Goal: Information Seeking & Learning: Learn about a topic

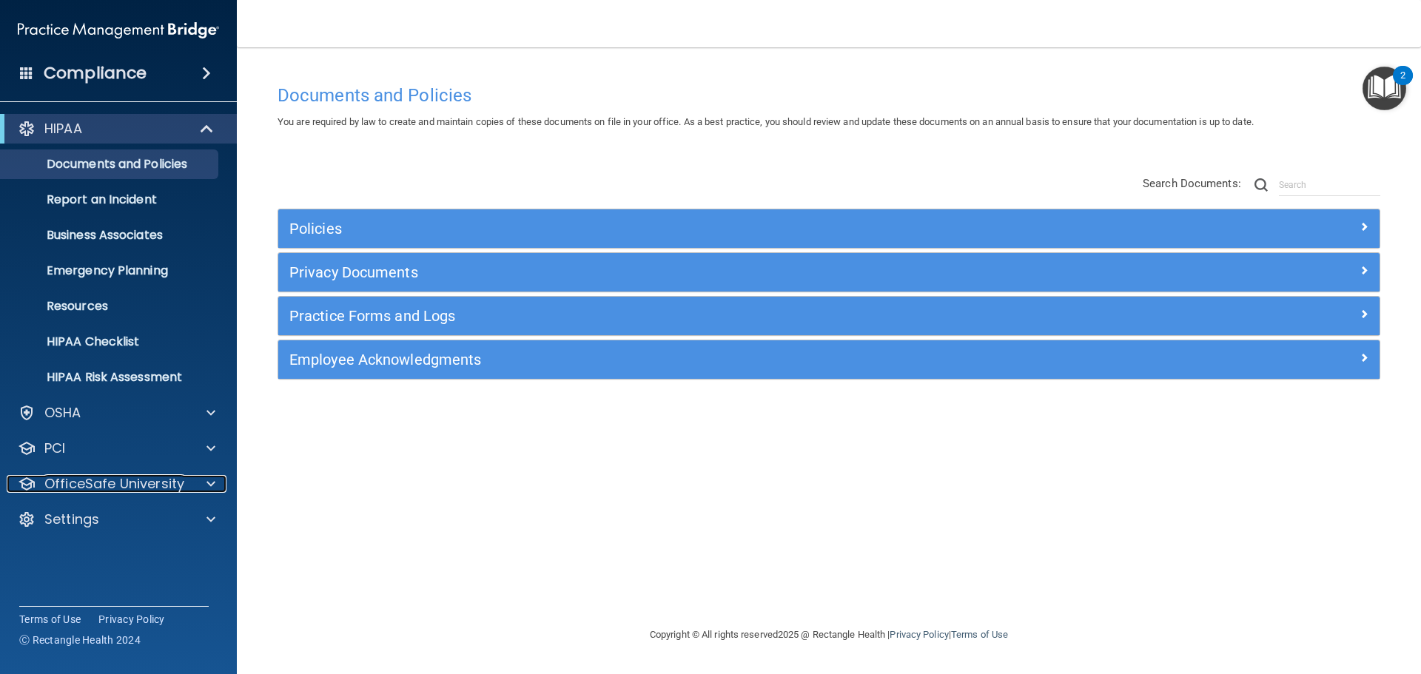
drag, startPoint x: 107, startPoint y: 483, endPoint x: 202, endPoint y: 530, distance: 106.6
click at [107, 483] on p "OfficeSafe University" at bounding box center [114, 484] width 140 height 18
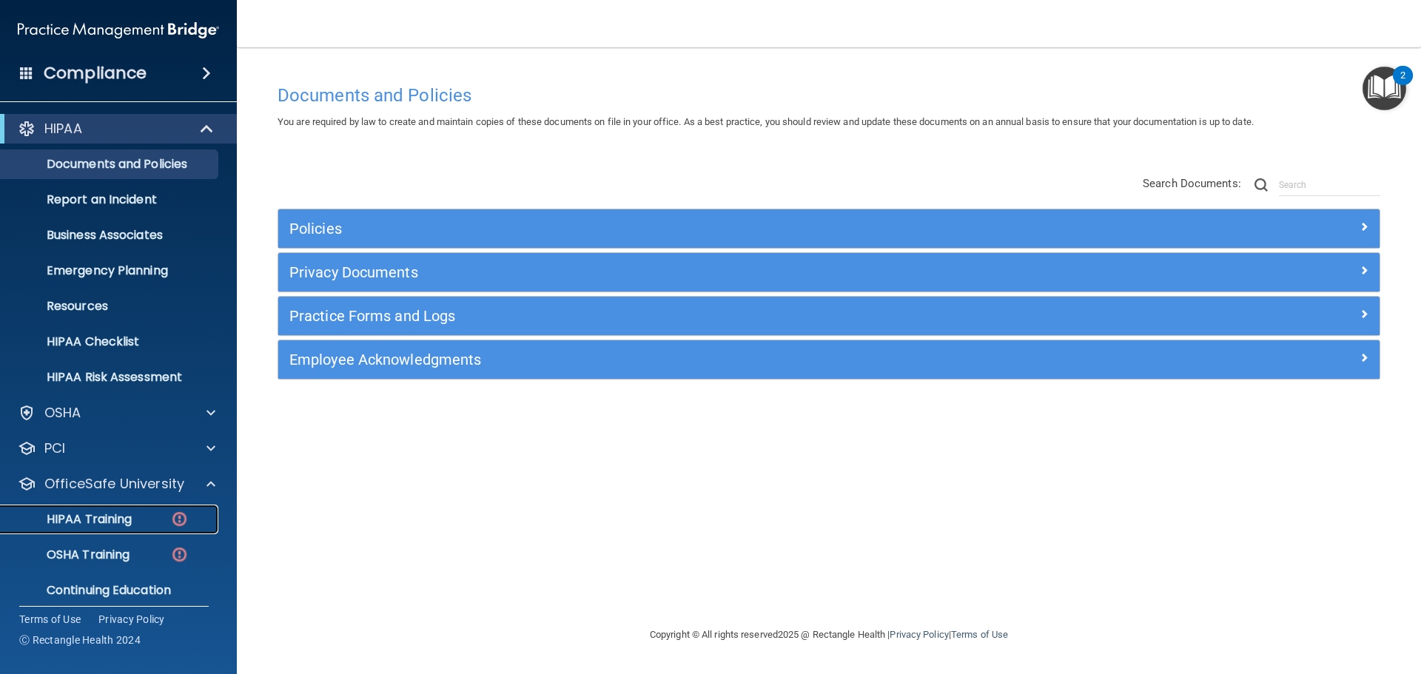
click at [115, 510] on link "HIPAA Training" at bounding box center [101, 520] width 233 height 30
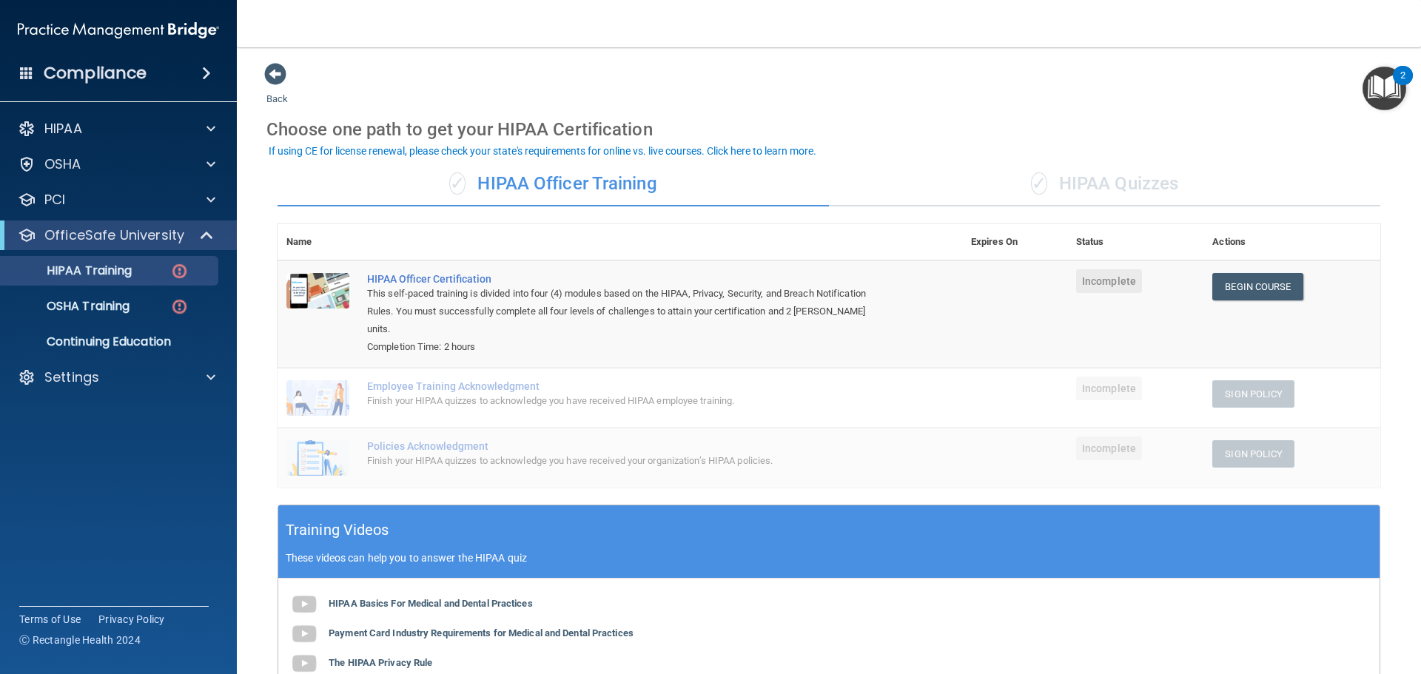
click at [110, 104] on div "Compliance HIPAA Documents and Policies Report an Incident Business Associates …" at bounding box center [118, 337] width 237 height 674
click at [111, 119] on div "HIPAA" at bounding box center [119, 129] width 238 height 30
click at [100, 77] on h4 "Compliance" at bounding box center [95, 73] width 103 height 21
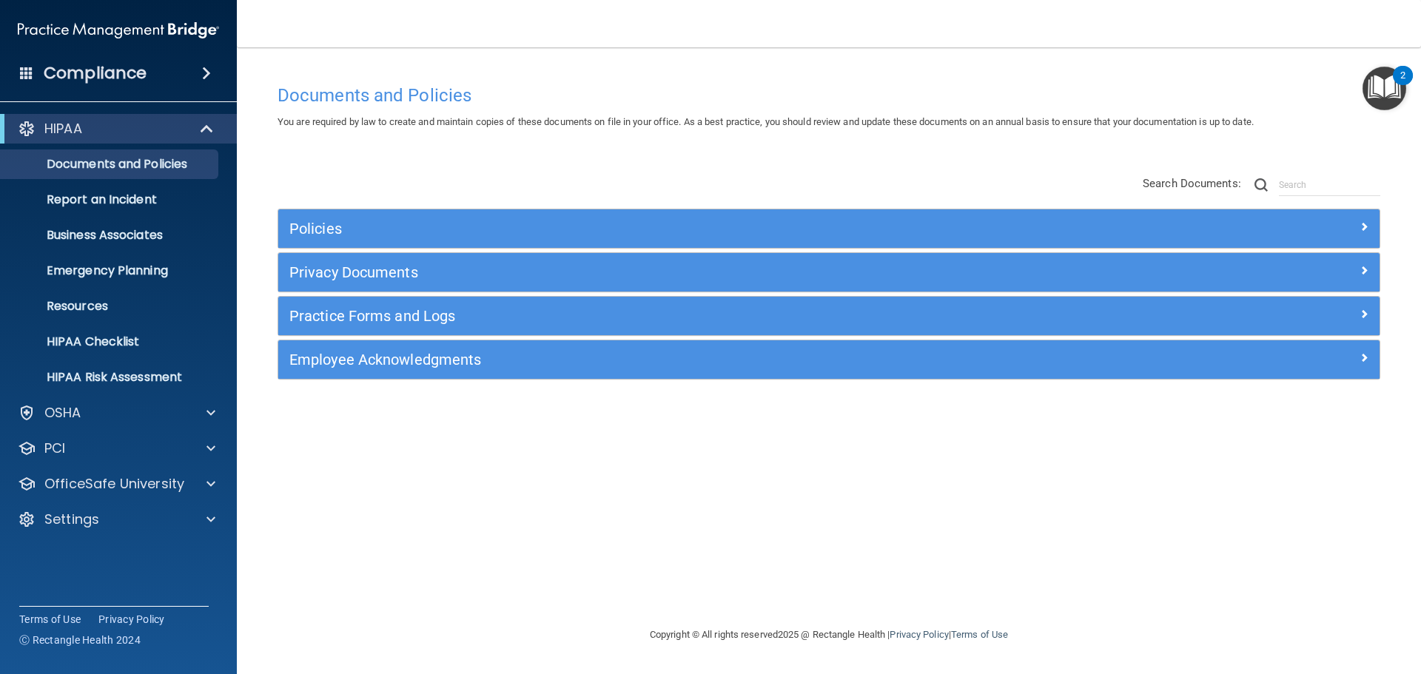
click at [64, 552] on div "Compliance HIPAA Documents and Policies Report an Incident Business Associates …" at bounding box center [118, 337] width 237 height 674
click at [58, 550] on div "Compliance HIPAA Documents and Policies Report an Incident Business Associates …" at bounding box center [118, 337] width 237 height 674
click at [69, 564] on div "Compliance HIPAA Documents and Policies Report an Incident Business Associates …" at bounding box center [118, 337] width 237 height 674
click at [136, 546] on div "Compliance HIPAA Documents and Policies Report an Incident Business Associates …" at bounding box center [118, 337] width 237 height 674
click at [91, 518] on div "Settings" at bounding box center [119, 520] width 238 height 30
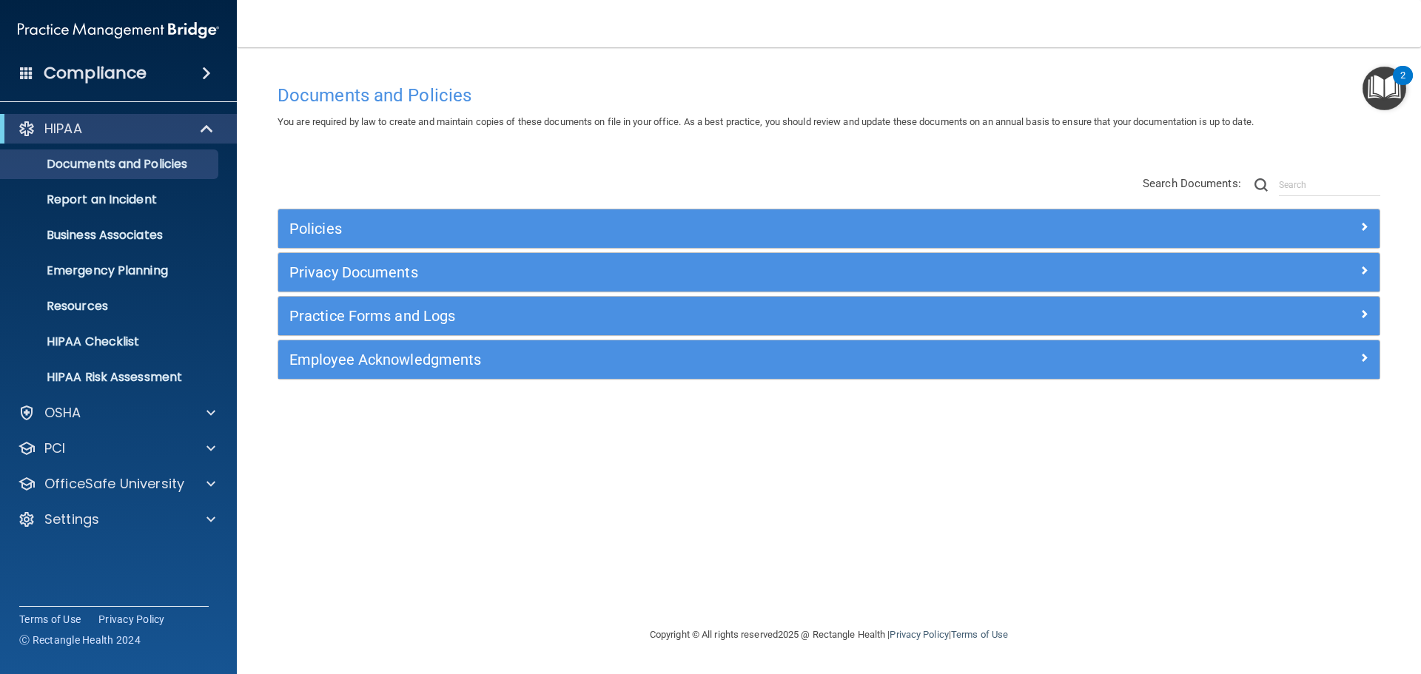
click at [95, 569] on div "Compliance HIPAA Documents and Policies Report an Incident Business Associates …" at bounding box center [118, 337] width 237 height 674
